Goal: Information Seeking & Learning: Learn about a topic

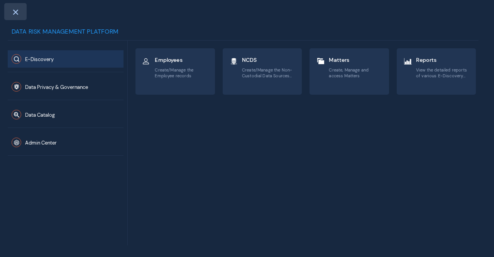
click at [9, 8] on div at bounding box center [15, 11] width 22 height 17
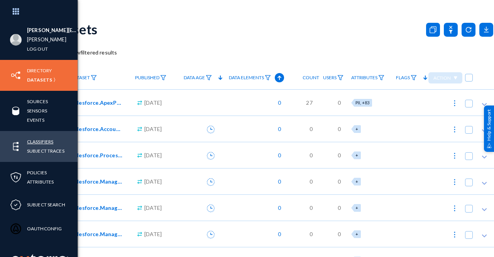
click at [49, 142] on link "Classifiers" at bounding box center [40, 141] width 26 height 9
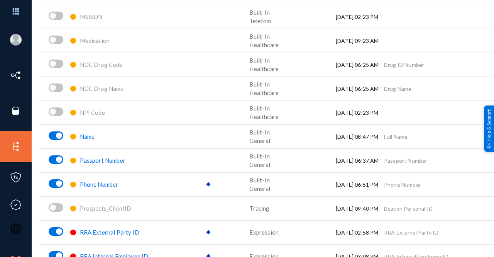
scroll to position [1003, 0]
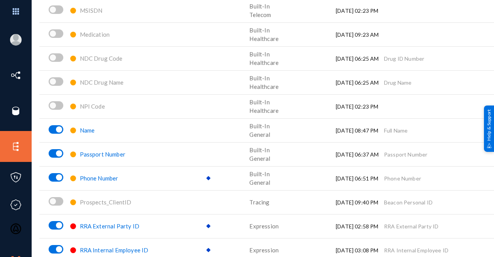
click at [88, 130] on span "Name" at bounding box center [87, 130] width 15 height 7
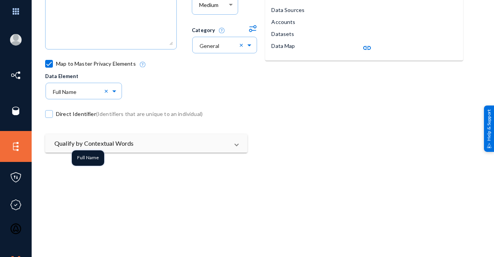
scroll to position [116, 0]
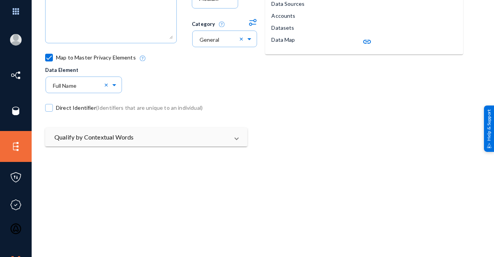
click at [141, 156] on div "Qualify by Contextual Words Look for words in the vicinity (unstructured) or in…" at bounding box center [146, 146] width 202 height 36
click at [145, 137] on mat-panel-title "Qualify by Contextual Words" at bounding box center [141, 136] width 174 height 9
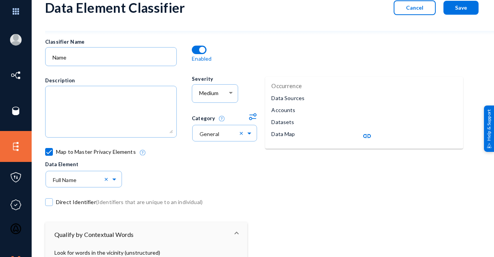
scroll to position [0, 0]
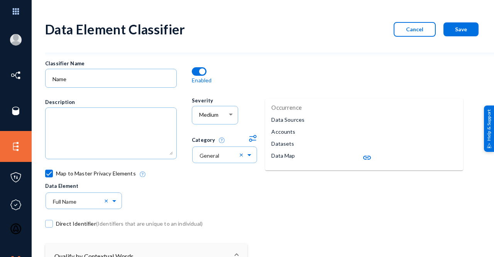
click at [421, 29] on span "Cancel" at bounding box center [414, 29] width 17 height 7
